Goal: Submit feedback/report problem: Submit feedback/report problem

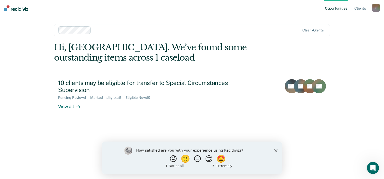
click at [275, 150] on polygon "Close survey" at bounding box center [275, 150] width 3 height 3
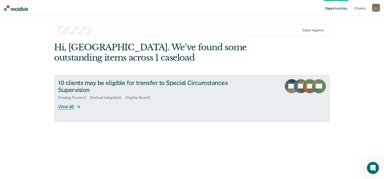
click at [73, 110] on link "10 clients may be eligible for transfer to Special Circumstances Supervision Pe…" at bounding box center [192, 98] width 276 height 47
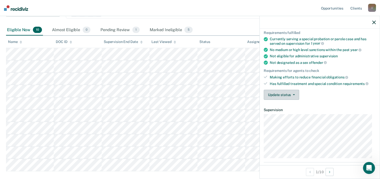
scroll to position [50, 0]
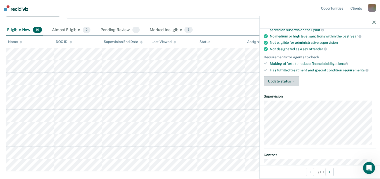
drag, startPoint x: 289, startPoint y: 103, endPoint x: 289, endPoint y: 79, distance: 24.1
click at [289, 79] on button "Update status" at bounding box center [281, 81] width 35 height 10
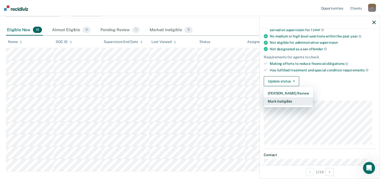
click at [295, 99] on button "Mark Ineligible" at bounding box center [288, 101] width 49 height 8
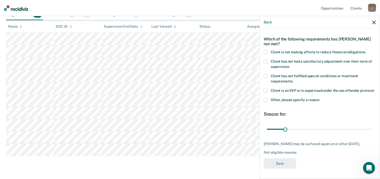
scroll to position [100, 0]
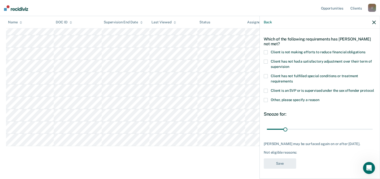
click at [308, 50] on span "Client is not making efforts to reduce financial obligations" at bounding box center [318, 52] width 95 height 4
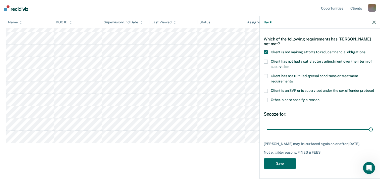
drag, startPoint x: 284, startPoint y: 131, endPoint x: 381, endPoint y: 132, distance: 97.1
type input "180"
click at [372, 132] on input "range" at bounding box center [320, 129] width 106 height 9
click at [274, 163] on button "Save" at bounding box center [280, 163] width 32 height 10
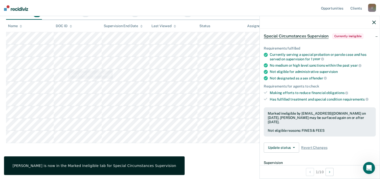
scroll to position [0, 0]
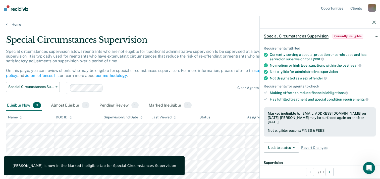
click at [374, 22] on icon "button" at bounding box center [374, 23] width 4 height 4
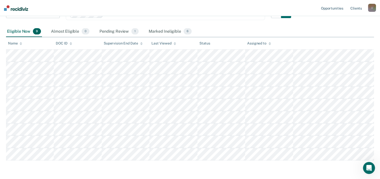
scroll to position [91, 0]
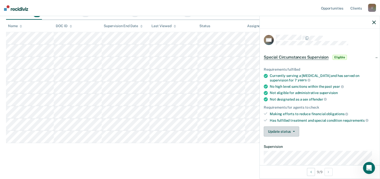
click at [283, 131] on button "Update status" at bounding box center [281, 131] width 35 height 10
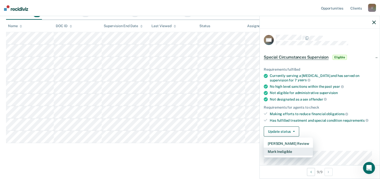
click at [290, 151] on button "Mark Ineligible" at bounding box center [288, 151] width 49 height 8
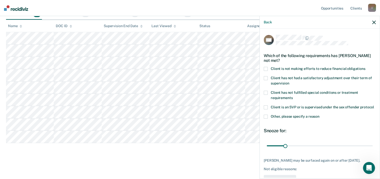
click at [293, 69] on span "Client is not making efforts to reduce financial obligations" at bounding box center [318, 69] width 95 height 4
drag, startPoint x: 284, startPoint y: 150, endPoint x: 371, endPoint y: 151, distance: 87.3
type input "180"
click at [371, 150] on input "range" at bounding box center [320, 145] width 106 height 9
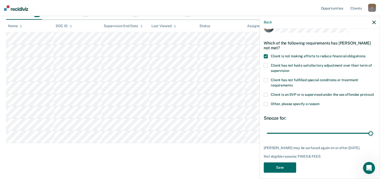
scroll to position [21, 0]
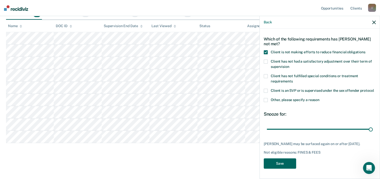
click at [282, 162] on button "Save" at bounding box center [280, 163] width 32 height 10
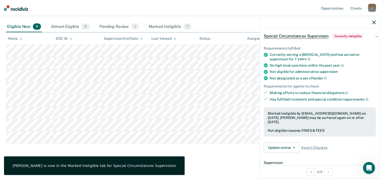
click at [374, 20] on button "button" at bounding box center [374, 22] width 4 height 4
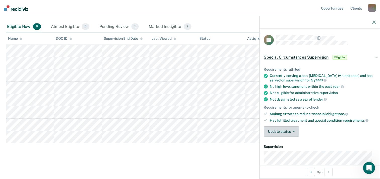
click at [288, 128] on button "Update status" at bounding box center [281, 131] width 35 height 10
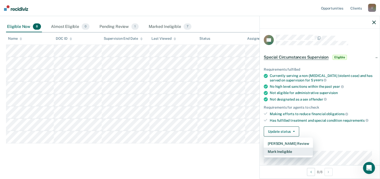
click at [295, 150] on button "Mark Ineligible" at bounding box center [288, 151] width 49 height 8
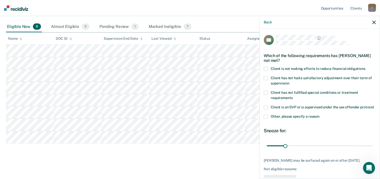
click at [266, 67] on span at bounding box center [266, 69] width 4 height 4
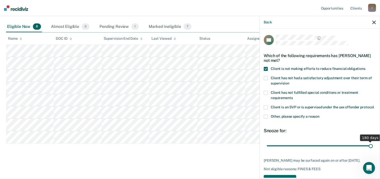
drag, startPoint x: 283, startPoint y: 151, endPoint x: 384, endPoint y: 153, distance: 101.2
type input "180"
click at [372, 150] on input "range" at bounding box center [320, 145] width 106 height 9
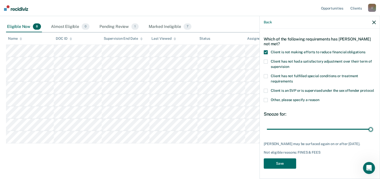
scroll to position [25, 0]
click at [279, 161] on button "Save" at bounding box center [280, 163] width 32 height 10
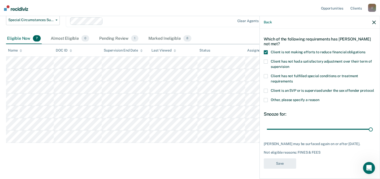
scroll to position [66, 0]
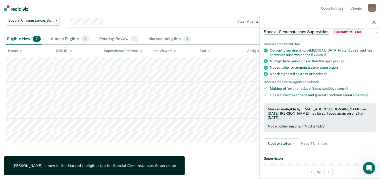
click at [375, 22] on icon "button" at bounding box center [374, 23] width 4 height 4
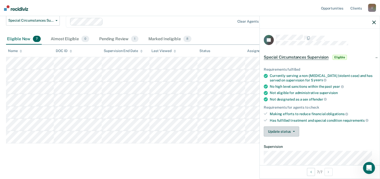
click at [290, 129] on button "Update status" at bounding box center [281, 131] width 35 height 10
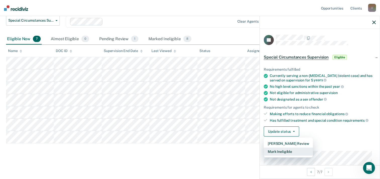
click at [287, 152] on button "Mark Ineligible" at bounding box center [288, 151] width 49 height 8
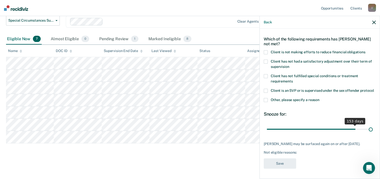
scroll to position [21, 0]
drag, startPoint x: 285, startPoint y: 126, endPoint x: 357, endPoint y: 151, distance: 76.4
type input "180"
click at [372, 125] on input "range" at bounding box center [320, 129] width 106 height 9
click at [288, 43] on div "Which of the following requirements has [PERSON_NAME] not met?" at bounding box center [320, 42] width 112 height 18
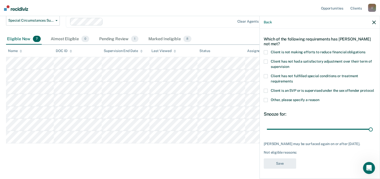
click at [286, 50] on span "Client is not making efforts to reduce financial obligations" at bounding box center [318, 52] width 95 height 4
click at [275, 165] on button "Save" at bounding box center [280, 163] width 32 height 10
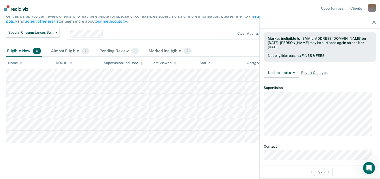
scroll to position [96, 0]
click at [291, 72] on span "button" at bounding box center [293, 72] width 4 height 1
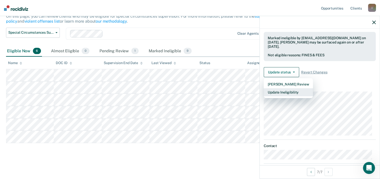
click at [280, 91] on button "Update Ineligibility" at bounding box center [288, 92] width 49 height 8
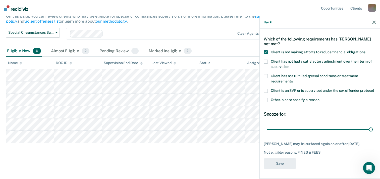
click at [374, 21] on icon "button" at bounding box center [374, 23] width 4 height 4
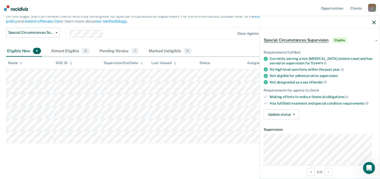
scroll to position [50, 0]
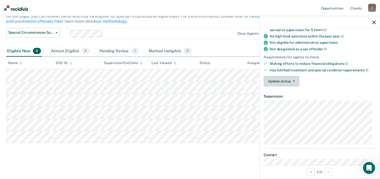
click at [290, 77] on button "Update status" at bounding box center [281, 81] width 35 height 10
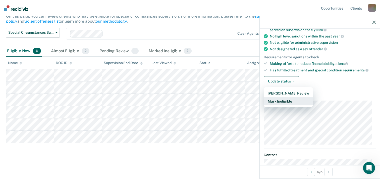
click at [287, 102] on button "Mark Ineligible" at bounding box center [288, 101] width 49 height 8
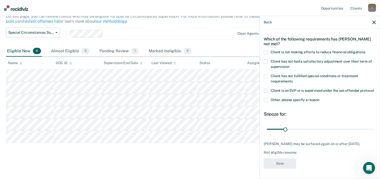
scroll to position [25, 0]
click at [266, 50] on span at bounding box center [266, 52] width 4 height 4
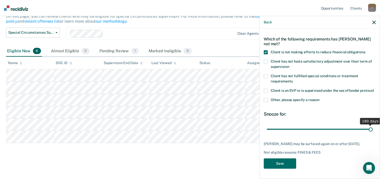
drag, startPoint x: 285, startPoint y: 125, endPoint x: 384, endPoint y: 126, distance: 99.4
type input "180"
click at [372, 126] on input "range" at bounding box center [320, 129] width 106 height 9
click at [281, 162] on button "Save" at bounding box center [280, 163] width 32 height 10
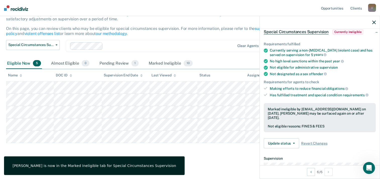
click at [374, 21] on icon "button" at bounding box center [374, 23] width 4 height 4
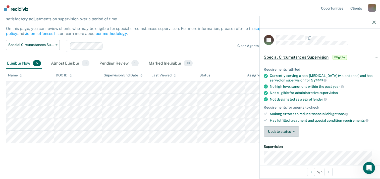
click at [294, 131] on icon "button" at bounding box center [294, 131] width 2 height 1
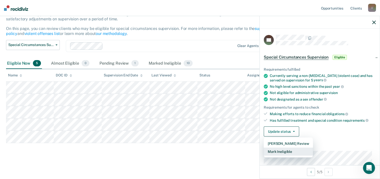
click at [291, 151] on button "Mark Ineligible" at bounding box center [288, 151] width 49 height 8
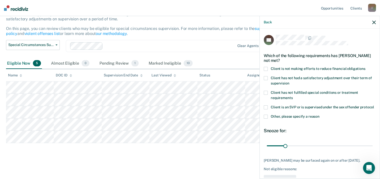
click at [284, 68] on span "Client is not making efforts to reduce financial obligations" at bounding box center [318, 69] width 95 height 4
drag, startPoint x: 284, startPoint y: 150, endPoint x: 370, endPoint y: 151, distance: 85.3
type input "180"
click at [372, 150] on input "range" at bounding box center [320, 145] width 106 height 9
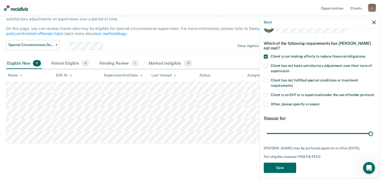
scroll to position [21, 0]
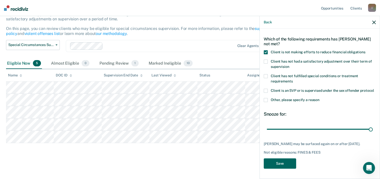
click at [285, 159] on button "Save" at bounding box center [280, 163] width 32 height 10
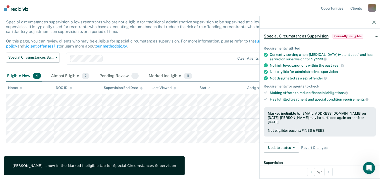
click at [373, 20] on button "button" at bounding box center [374, 22] width 4 height 4
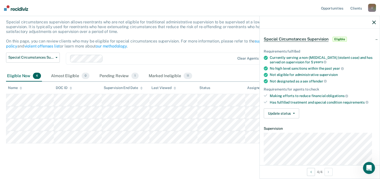
scroll to position [50, 0]
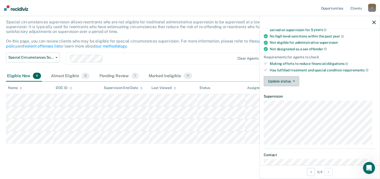
click at [289, 80] on button "Update status" at bounding box center [281, 81] width 35 height 10
click at [328, 80] on div "Update status [PERSON_NAME] Review Mark Ineligible" at bounding box center [320, 81] width 112 height 10
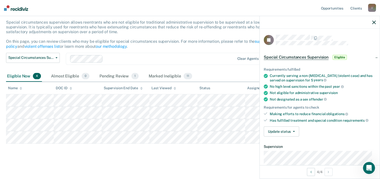
scroll to position [29, 0]
click at [373, 23] on icon "button" at bounding box center [374, 23] width 4 height 4
click at [300, 57] on span "Special Circumstances Supervision" at bounding box center [296, 57] width 65 height 5
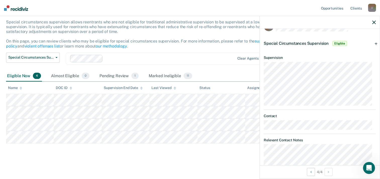
scroll to position [29, 0]
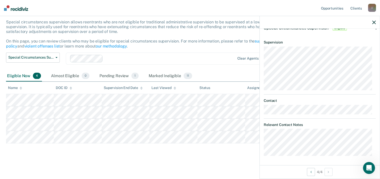
drag, startPoint x: 375, startPoint y: 22, endPoint x: 365, endPoint y: 37, distance: 17.8
click at [375, 23] on div at bounding box center [320, 22] width 120 height 13
click at [373, 23] on icon "button" at bounding box center [374, 23] width 4 height 4
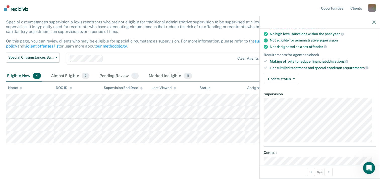
scroll to position [103, 0]
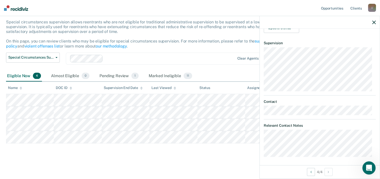
click at [370, 166] on icon "Open Intercom Messenger" at bounding box center [368, 167] width 8 height 8
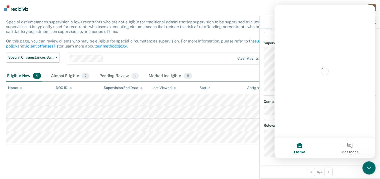
scroll to position [0, 0]
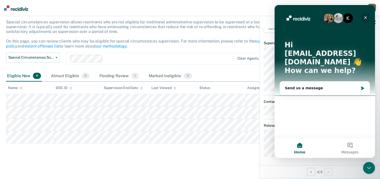
click at [366, 17] on icon "Close" at bounding box center [365, 18] width 4 height 4
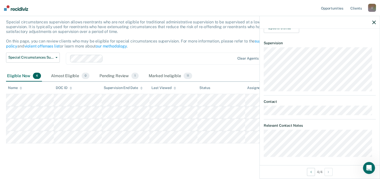
click at [372, 19] on div at bounding box center [320, 22] width 120 height 13
click at [374, 22] on icon "button" at bounding box center [374, 23] width 4 height 4
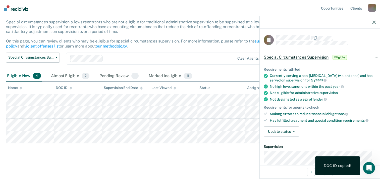
click at [129, 157] on main "Special Circumstances Supervision Special circumstances supervision allows reen…" at bounding box center [190, 87] width 380 height 180
drag, startPoint x: 377, startPoint y: 21, endPoint x: 365, endPoint y: 28, distance: 13.6
click at [377, 21] on div at bounding box center [320, 22] width 120 height 13
click at [374, 22] on icon "button" at bounding box center [374, 23] width 4 height 4
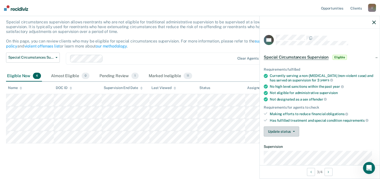
click at [289, 134] on button "Update status" at bounding box center [281, 131] width 35 height 10
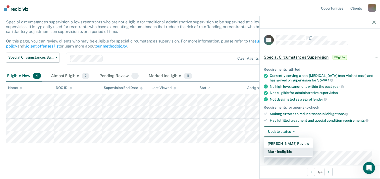
click at [277, 150] on button "Mark Ineligible" at bounding box center [288, 151] width 49 height 8
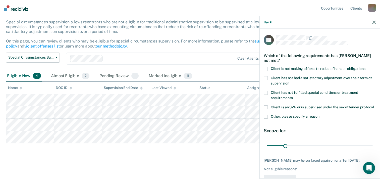
click at [275, 67] on span "Client is not making efforts to reduce financial obligations" at bounding box center [318, 69] width 95 height 4
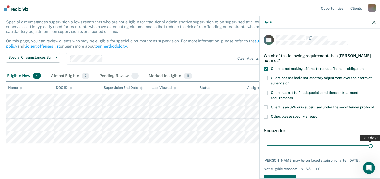
drag, startPoint x: 284, startPoint y: 153, endPoint x: 384, endPoint y: 149, distance: 100.7
type input "180"
click at [372, 149] on input "range" at bounding box center [320, 145] width 106 height 9
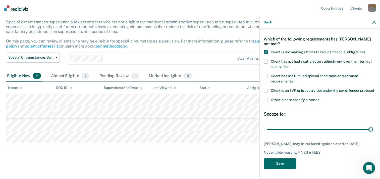
scroll to position [25, 0]
click at [285, 162] on button "Save" at bounding box center [280, 163] width 32 height 10
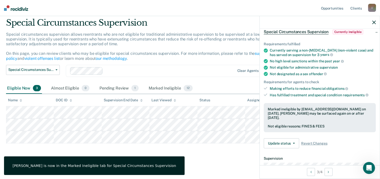
click at [372, 23] on icon "button" at bounding box center [374, 23] width 4 height 4
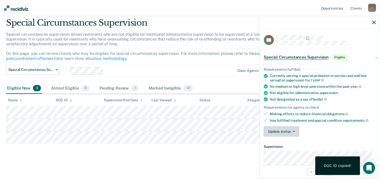
click at [287, 133] on button "Update status" at bounding box center [281, 131] width 35 height 10
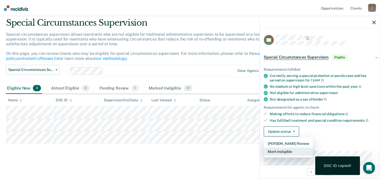
click at [291, 150] on button "Mark Ineligible" at bounding box center [288, 151] width 49 height 8
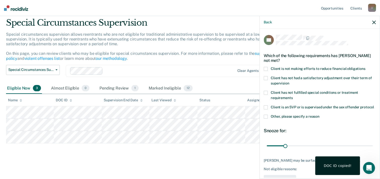
click at [285, 68] on span "Client is not making efforts to reduce financial obligations" at bounding box center [318, 69] width 95 height 4
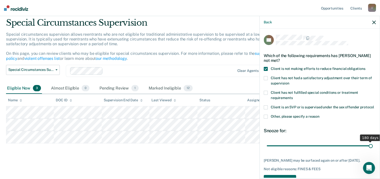
drag, startPoint x: 284, startPoint y: 151, endPoint x: 384, endPoint y: 160, distance: 100.5
type input "180"
click at [372, 150] on input "range" at bounding box center [320, 145] width 106 height 9
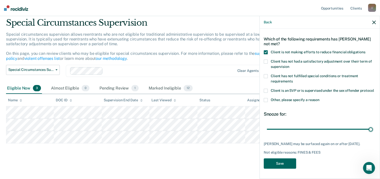
click at [284, 164] on button "Save" at bounding box center [280, 163] width 32 height 10
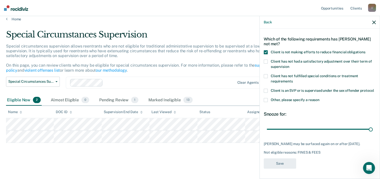
scroll to position [5, 0]
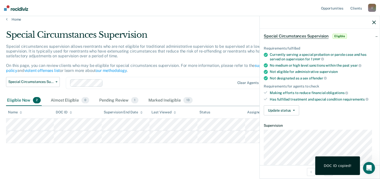
click at [156, 168] on main "Special Circumstances Supervision Special circumstances supervision allows reen…" at bounding box center [190, 100] width 380 height 156
click at [375, 22] on icon "button" at bounding box center [374, 23] width 4 height 4
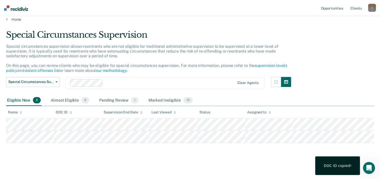
click at [245, 165] on main "Special Circumstances Supervision Special circumstances supervision allows reen…" at bounding box center [190, 100] width 380 height 156
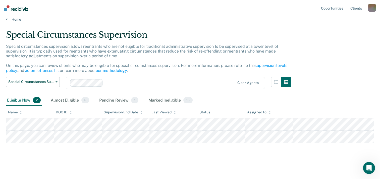
click at [272, 162] on main "Special Circumstances Supervision Special circumstances supervision allows reen…" at bounding box center [190, 100] width 380 height 156
click at [366, 166] on icon "Open Intercom Messenger" at bounding box center [368, 167] width 8 height 8
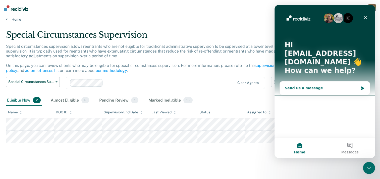
click at [351, 85] on div "Send us a message" at bounding box center [322, 87] width 74 height 5
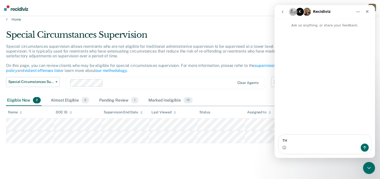
type textarea "T"
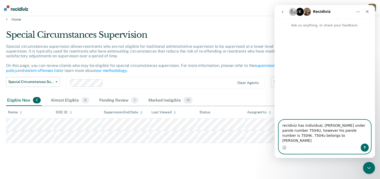
type textarea "recidiviz has individual, [PERSON_NAME] under parole number 7504U, however his …"
click at [364, 149] on icon "Send a message…" at bounding box center [364, 147] width 4 height 4
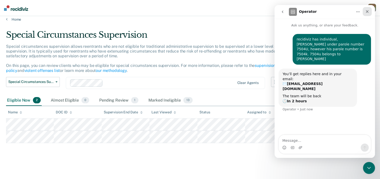
click at [367, 12] on icon "Close" at bounding box center [367, 11] width 3 height 3
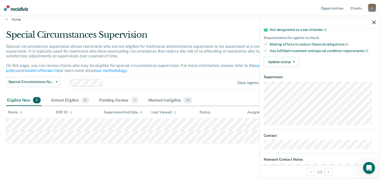
scroll to position [75, 0]
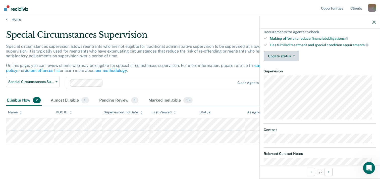
click at [292, 56] on button "Update status" at bounding box center [281, 56] width 35 height 10
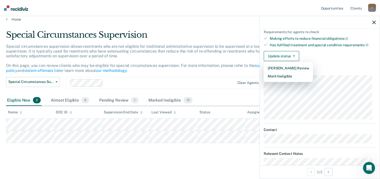
click at [284, 79] on article "WC Special Circumstances Supervision Eligible Requirements fulfilled Currently …" at bounding box center [320, 114] width 112 height 310
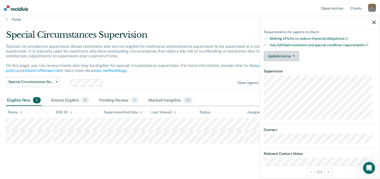
click at [292, 53] on button "Update status" at bounding box center [281, 56] width 35 height 10
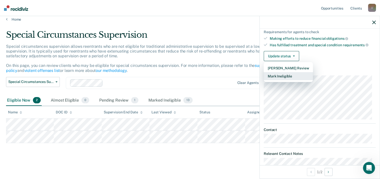
click at [286, 74] on button "Mark Ineligible" at bounding box center [288, 76] width 49 height 8
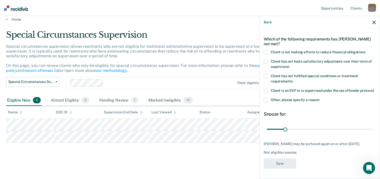
click at [265, 50] on span at bounding box center [266, 52] width 4 height 4
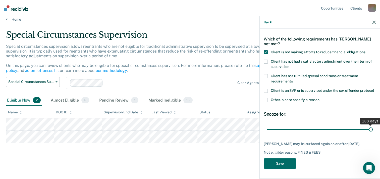
drag, startPoint x: 292, startPoint y: 128, endPoint x: 384, endPoint y: 130, distance: 92.1
type input "180"
click at [372, 130] on input "range" at bounding box center [320, 129] width 106 height 9
click at [282, 164] on button "Save" at bounding box center [280, 163] width 32 height 10
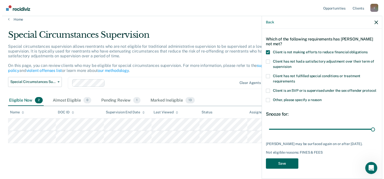
scroll to position [0, 0]
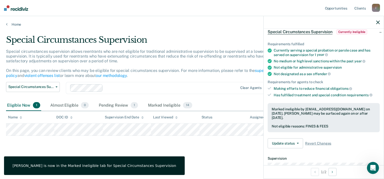
click at [379, 22] on icon "button" at bounding box center [378, 23] width 4 height 4
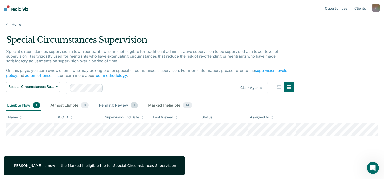
click at [112, 104] on div "Pending Review 1" at bounding box center [118, 105] width 41 height 11
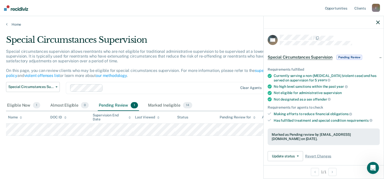
click at [244, 152] on div "Special Circumstances Supervision Special circumstances supervision allows reen…" at bounding box center [191, 96] width 371 height 122
click at [377, 20] on button "button" at bounding box center [378, 22] width 4 height 4
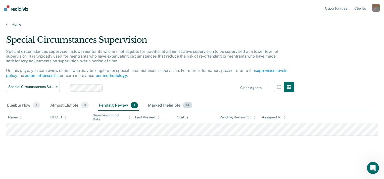
click at [170, 107] on div "Marked Ineligible 14" at bounding box center [170, 105] width 46 height 11
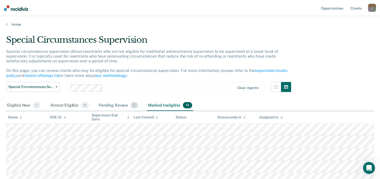
click at [120, 104] on div "Pending Review 1" at bounding box center [118, 105] width 41 height 11
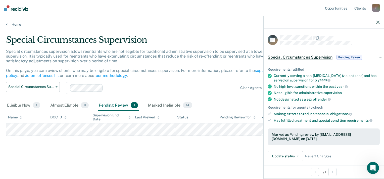
click at [175, 157] on main "Special Circumstances Supervision Special circumstances supervision allows reen…" at bounding box center [192, 102] width 384 height 151
click at [130, 167] on main "Special Circumstances Supervision Special circumstances supervision allows reen…" at bounding box center [192, 102] width 384 height 151
click at [378, 23] on icon "button" at bounding box center [378, 23] width 4 height 4
